Goal: Information Seeking & Learning: Learn about a topic

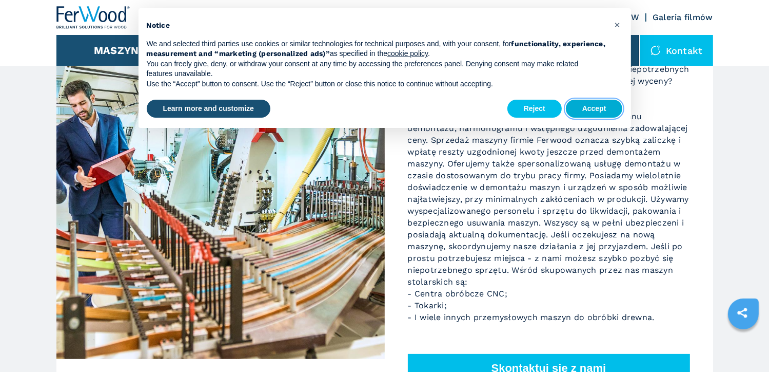
click at [591, 111] on button "Accept" at bounding box center [594, 109] width 57 height 18
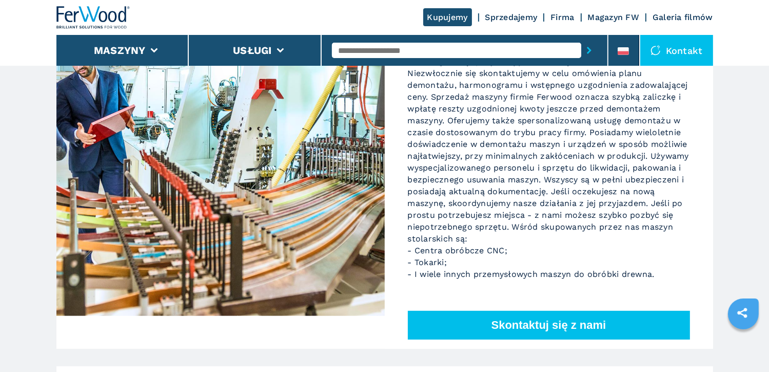
scroll to position [308, 0]
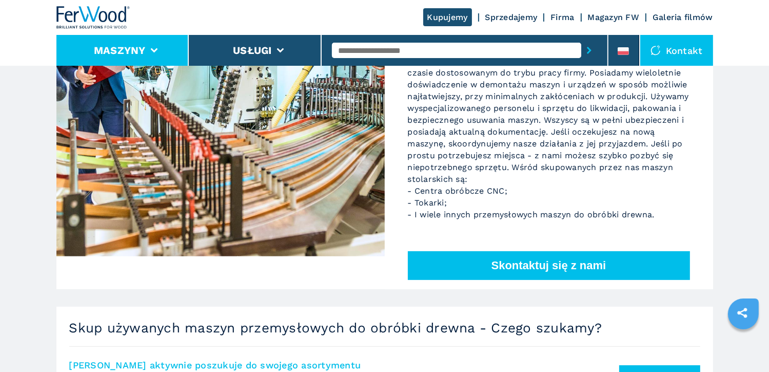
click at [150, 53] on li "Maszyny" at bounding box center [122, 50] width 133 height 31
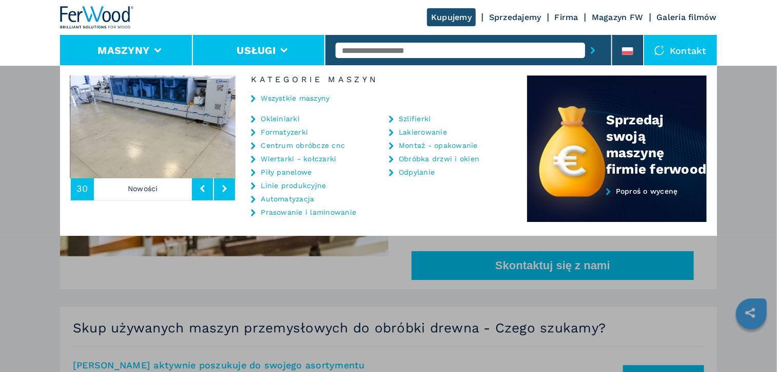
click at [283, 49] on icon at bounding box center [284, 50] width 7 height 5
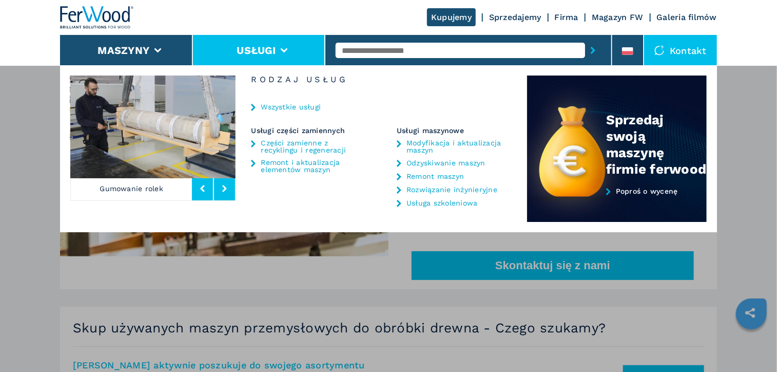
click at [298, 167] on link "Remont i aktualizacja elementów maszyn" at bounding box center [309, 166] width 96 height 14
click at [17, 287] on div "Maszyny Okleiniarki Formatyzerki Centrum obróbcze cnc Wiertarki - kołczarki Pił…" at bounding box center [388, 251] width 777 height 372
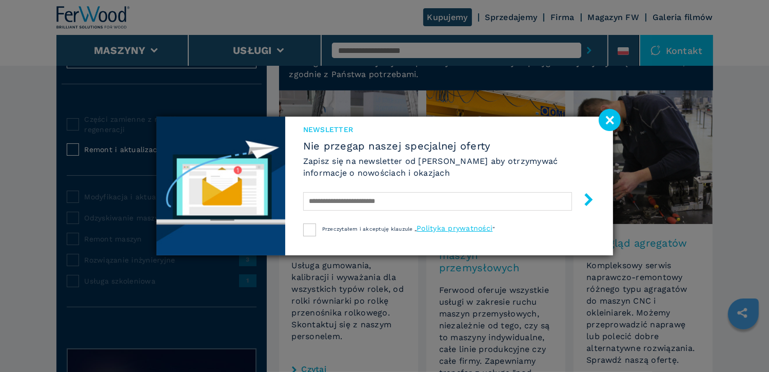
click at [610, 117] on image at bounding box center [610, 120] width 22 height 22
click at [609, 119] on img at bounding box center [643, 156] width 139 height 133
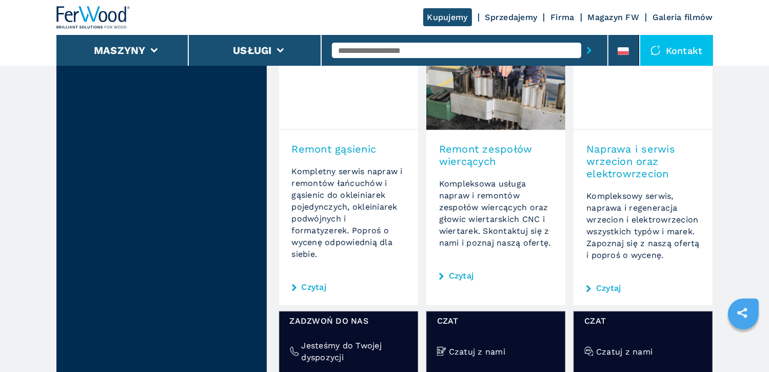
scroll to position [632, 0]
